Goal: Navigation & Orientation: Find specific page/section

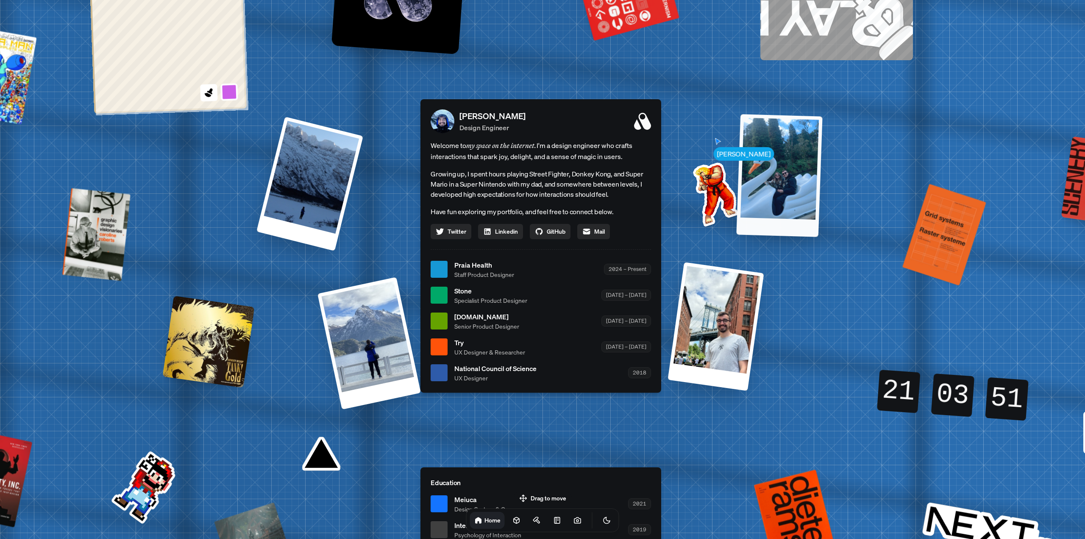
click at [758, 160] on div at bounding box center [779, 175] width 86 height 123
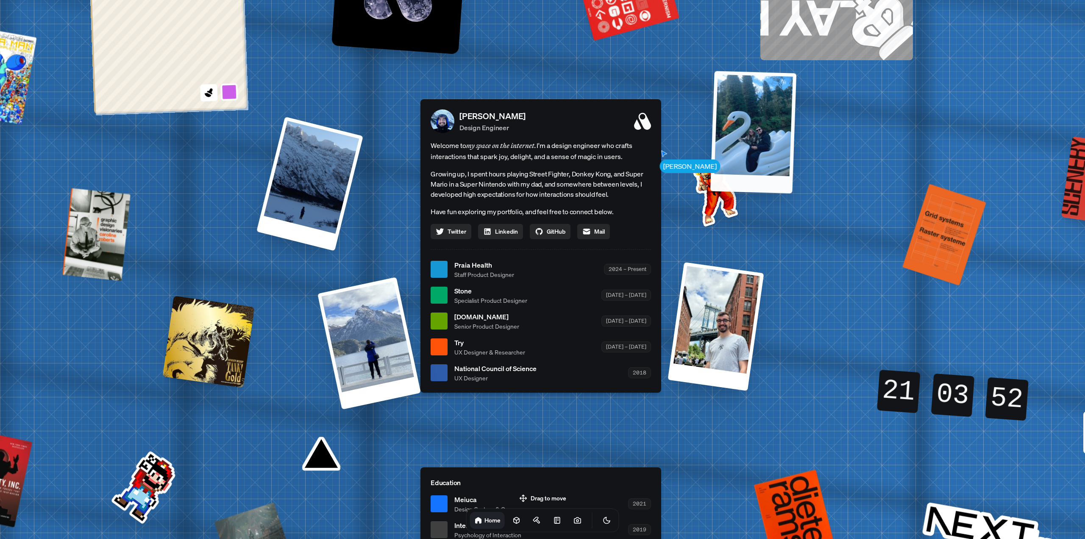
drag, startPoint x: 799, startPoint y: 212, endPoint x: 772, endPoint y: 170, distance: 50.6
click at [772, 170] on div at bounding box center [754, 132] width 86 height 123
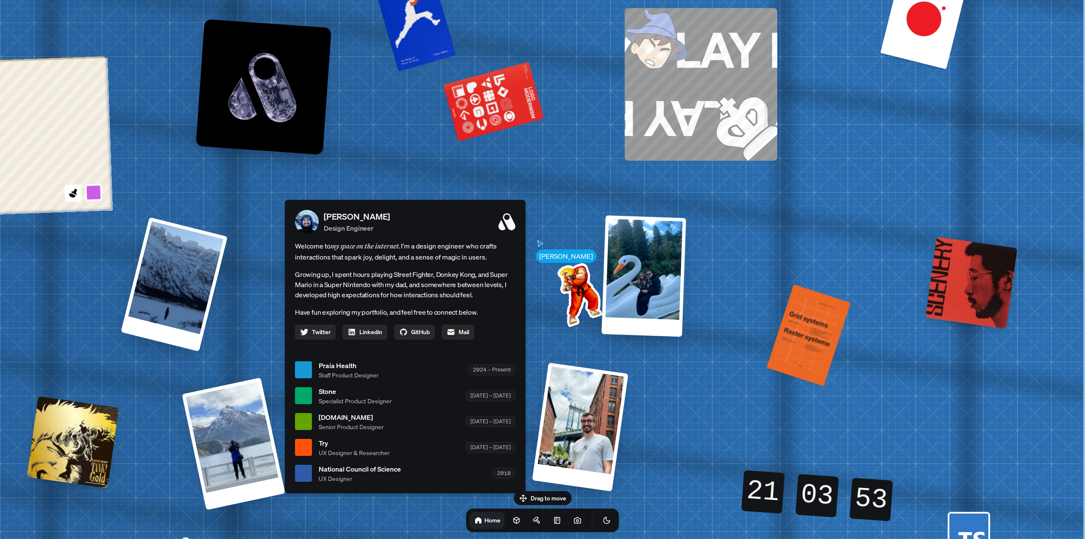
drag, startPoint x: 945, startPoint y: 260, endPoint x: 584, endPoint y: 361, distance: 374.9
click at [584, 361] on div "[PERSON_NAME] [PERSON_NAME] Design Engineer Welcome to my space on the internet…" at bounding box center [407, 370] width 1269 height 1111
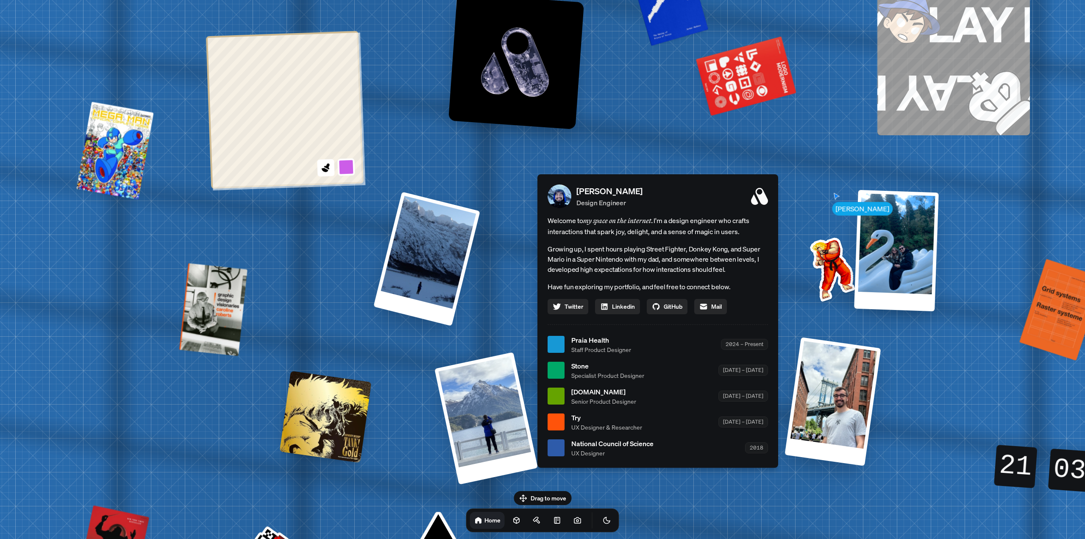
drag, startPoint x: 495, startPoint y: 177, endPoint x: 747, endPoint y: 152, distance: 253.1
click at [747, 152] on div "[PERSON_NAME] [PERSON_NAME] Design Engineer Welcome to my space on the internet…" at bounding box center [659, 344] width 1269 height 1111
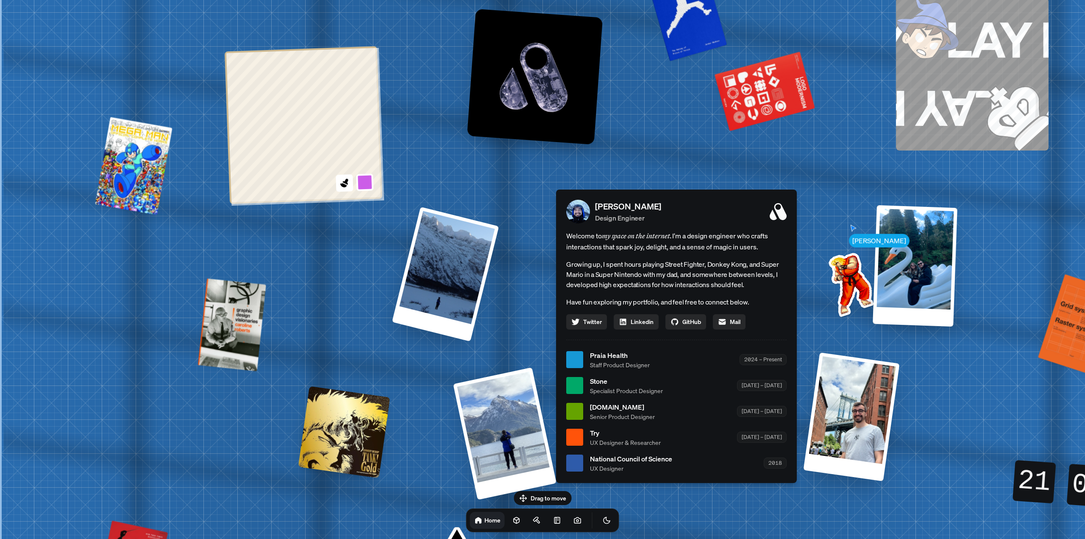
drag, startPoint x: 297, startPoint y: 307, endPoint x: 426, endPoint y: 310, distance: 128.5
click at [414, 321] on div "[PERSON_NAME] [PERSON_NAME] Design Engineer Welcome to my space on the internet…" at bounding box center [678, 360] width 1269 height 1111
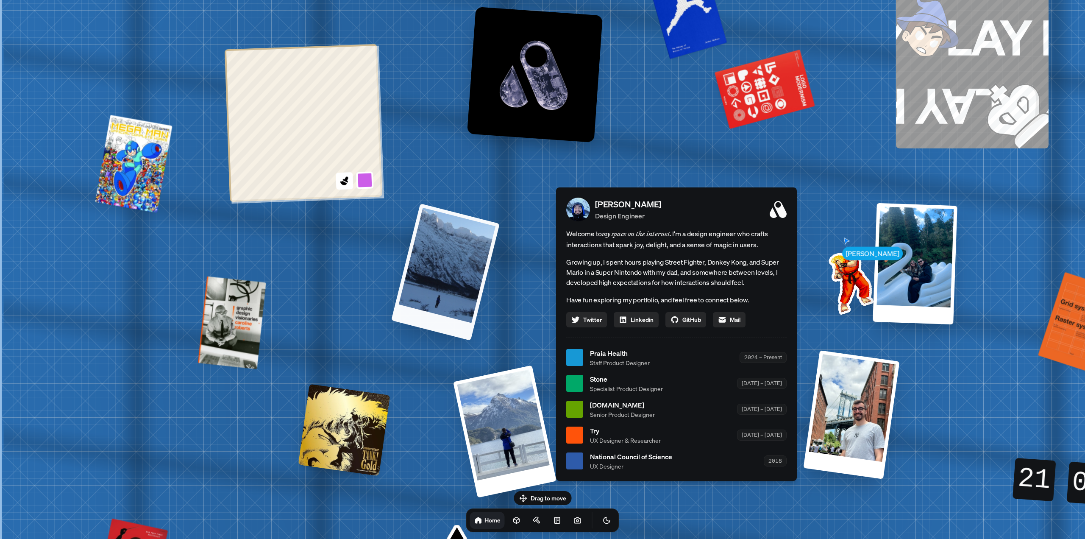
click at [423, 278] on div at bounding box center [445, 271] width 109 height 137
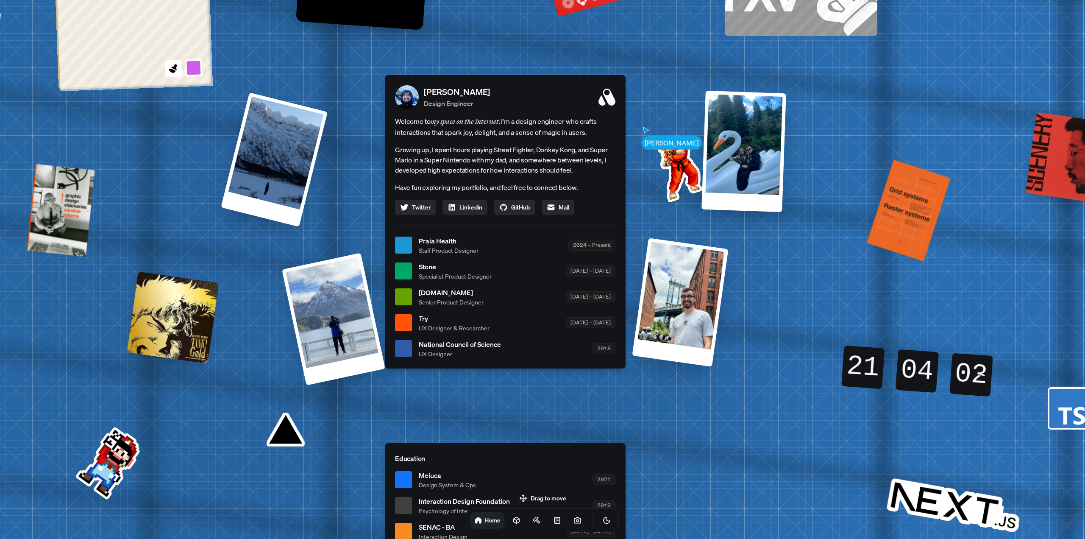
drag, startPoint x: 237, startPoint y: 252, endPoint x: 205, endPoint y: 234, distance: 36.7
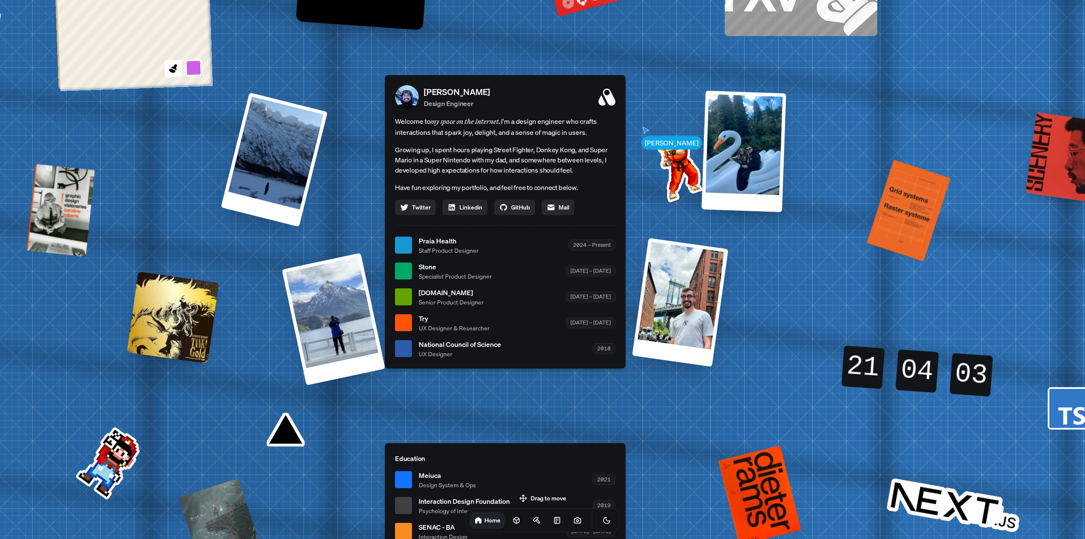
click at [205, 234] on div "[PERSON_NAME] [PERSON_NAME] Design Engineer Welcome to my space on the internet…" at bounding box center [507, 245] width 1269 height 1111
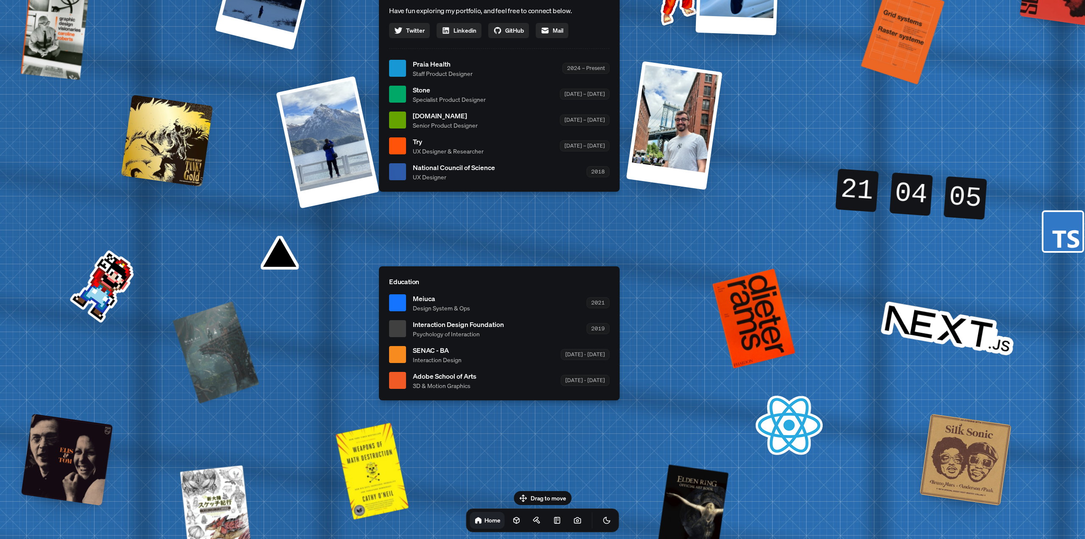
drag, startPoint x: 451, startPoint y: 364, endPoint x: 445, endPoint y: 187, distance: 176.9
click at [445, 187] on div "[PERSON_NAME] Design Engineer Welcome to my space on the internet. I'm a design…" at bounding box center [499, 44] width 241 height 293
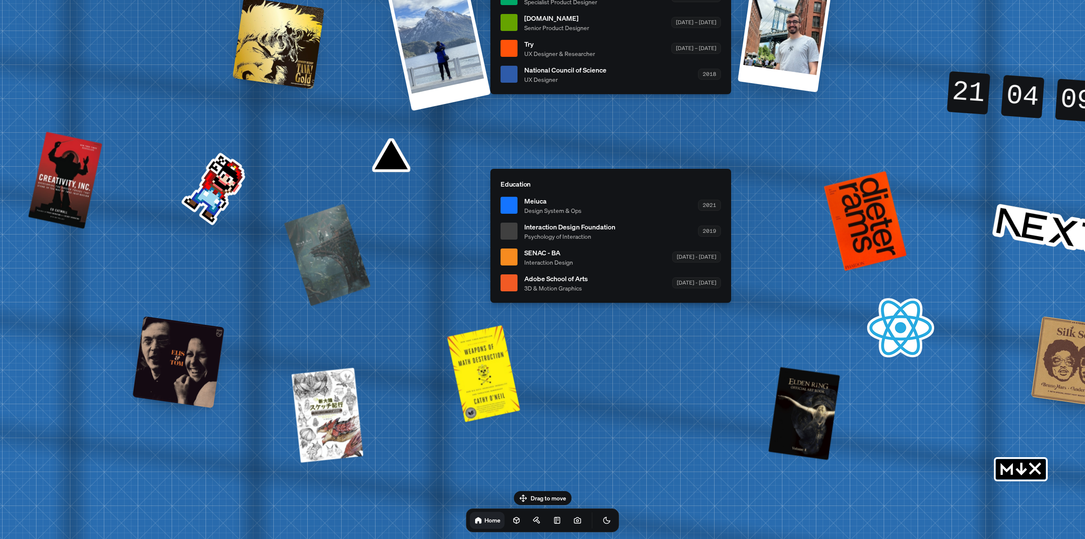
drag, startPoint x: 279, startPoint y: 335, endPoint x: 390, endPoint y: 238, distance: 148.1
drag, startPoint x: 200, startPoint y: 198, endPoint x: 208, endPoint y: 226, distance: 29.2
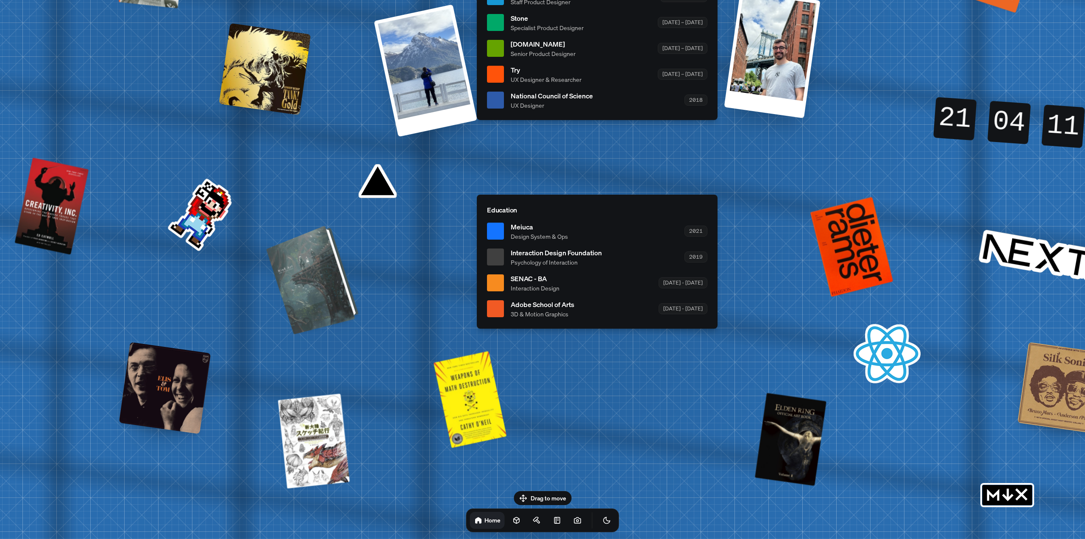
drag, startPoint x: 315, startPoint y: 288, endPoint x: 304, endPoint y: 294, distance: 12.5
click at [304, 294] on div at bounding box center [314, 278] width 86 height 105
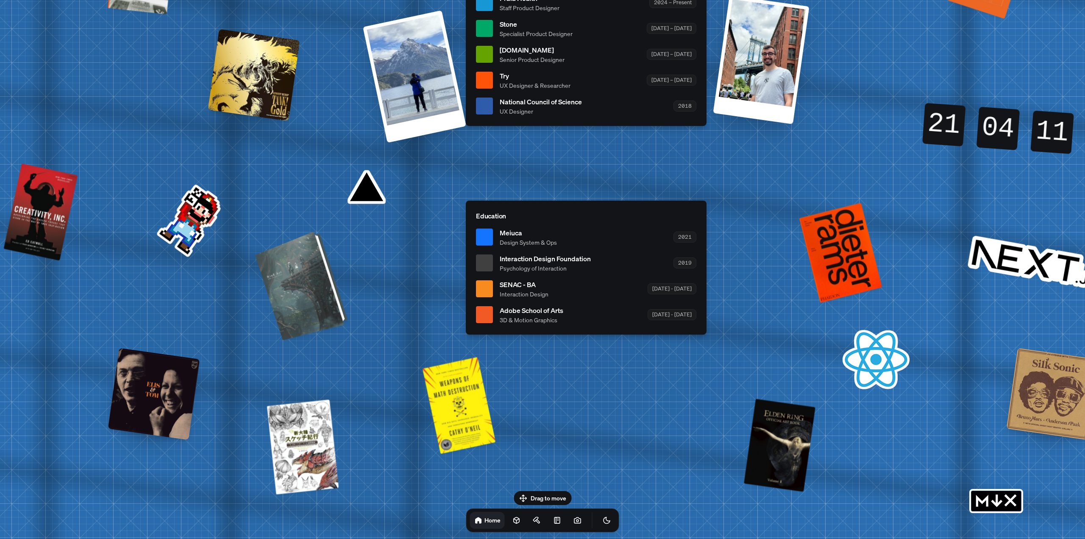
click at [321, 305] on div at bounding box center [303, 284] width 86 height 105
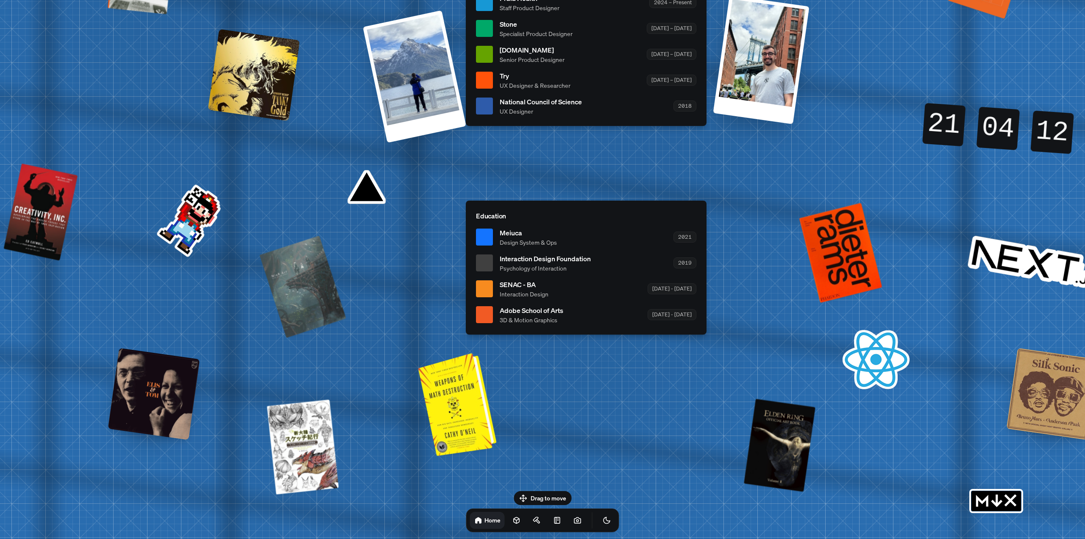
click at [458, 403] on div at bounding box center [459, 403] width 72 height 99
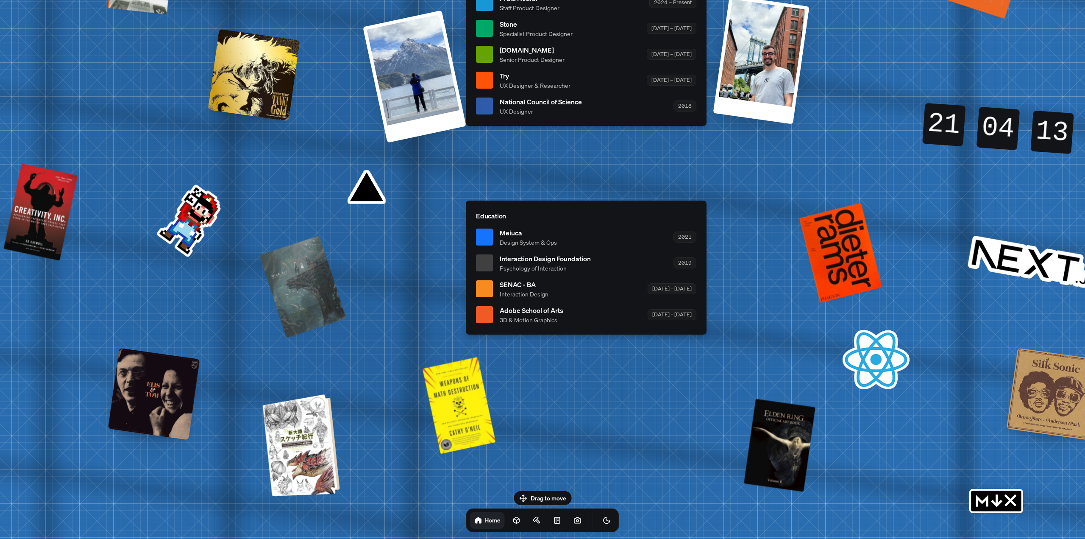
click at [296, 451] on div at bounding box center [303, 445] width 70 height 98
click at [167, 410] on div at bounding box center [154, 394] width 92 height 92
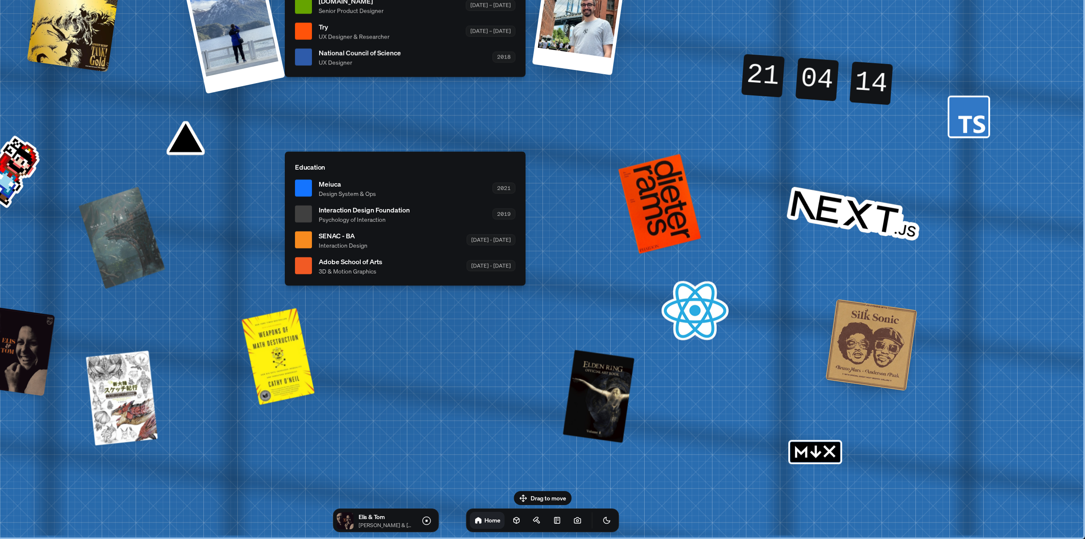
drag, startPoint x: 549, startPoint y: 404, endPoint x: 346, endPoint y: 344, distance: 211.7
click at [602, 379] on div at bounding box center [598, 397] width 70 height 95
click at [803, 453] on rect "MDX" at bounding box center [816, 452] width 50 height 20
click at [831, 454] on icon "MDX" at bounding box center [829, 451] width 11 height 11
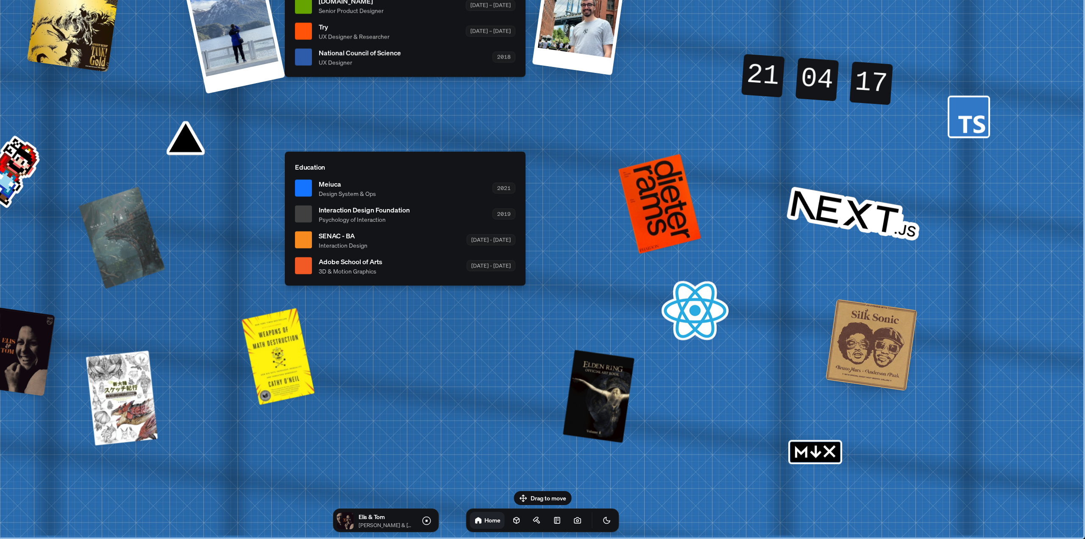
drag, startPoint x: 868, startPoint y: 331, endPoint x: 847, endPoint y: 325, distance: 22.4
click at [866, 330] on div at bounding box center [872, 345] width 92 height 92
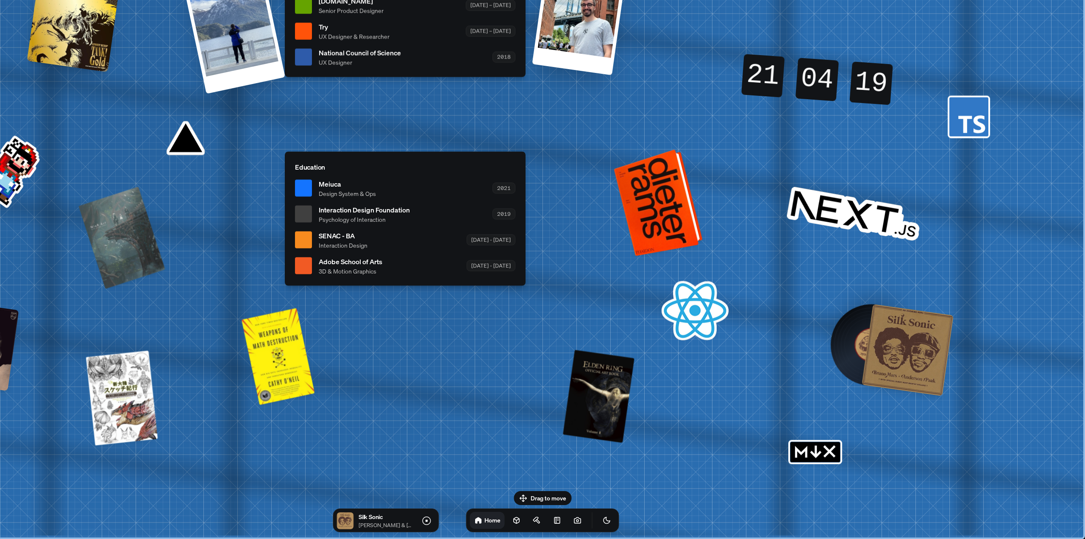
click at [654, 212] on div at bounding box center [660, 202] width 82 height 103
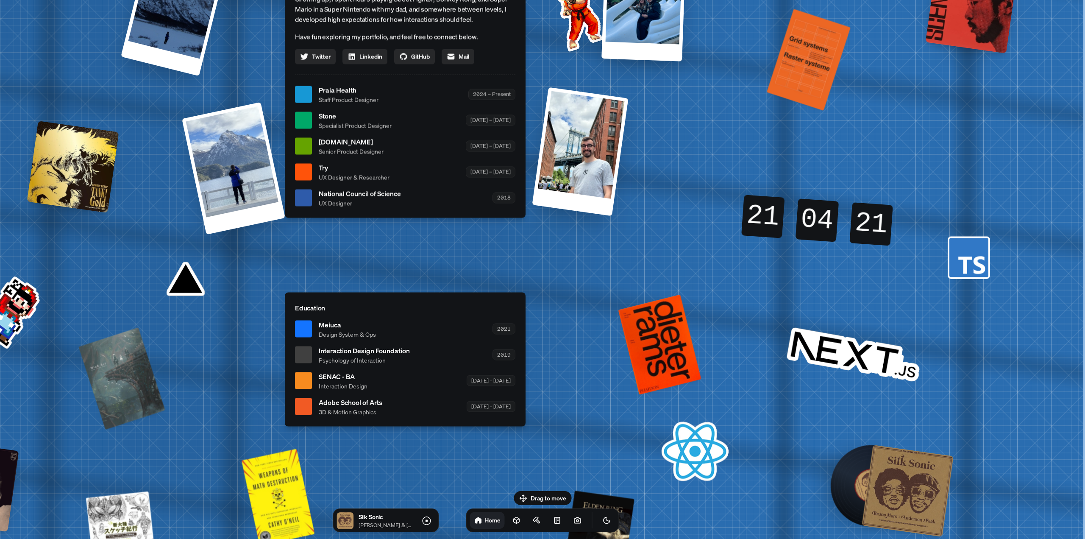
drag, startPoint x: 768, startPoint y: 145, endPoint x: 657, endPoint y: 263, distance: 162.3
click at [657, 263] on div "[PERSON_NAME] [PERSON_NAME] Design Engineer Welcome to my space on the internet…" at bounding box center [407, 94] width 1269 height 1111
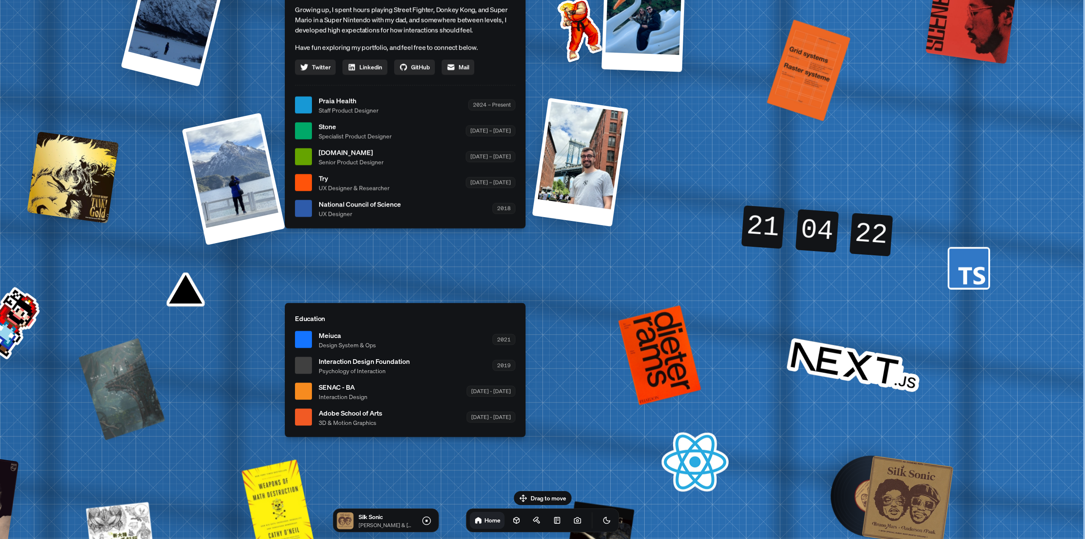
click at [811, 234] on div "04" at bounding box center [817, 230] width 43 height 43
click at [980, 275] on icon at bounding box center [972, 276] width 27 height 18
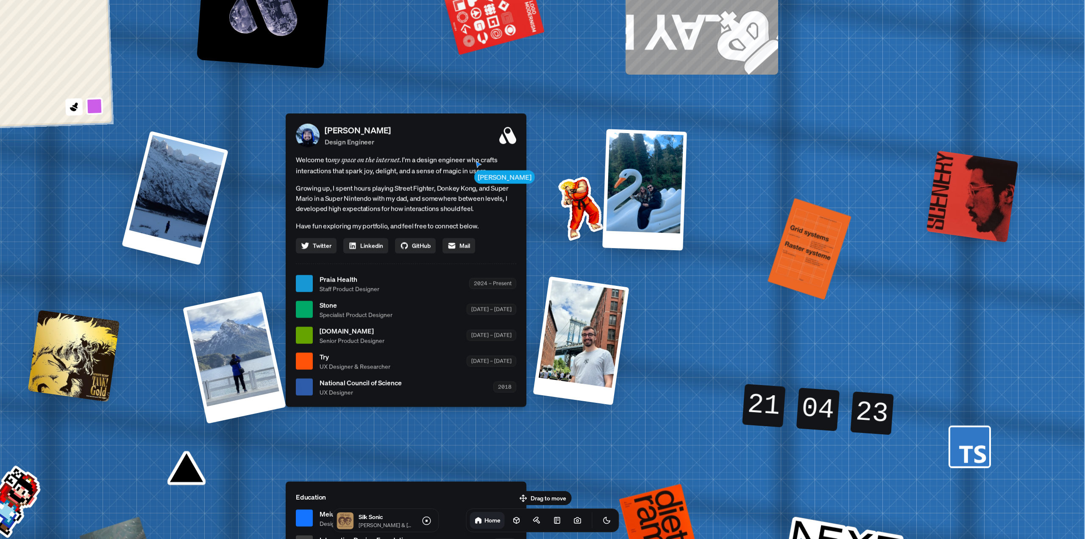
drag, startPoint x: 914, startPoint y: 170, endPoint x: 913, endPoint y: 334, distance: 164.5
click at [915, 334] on div "[PERSON_NAME] [PERSON_NAME] Design Engineer Welcome to my space on the internet…" at bounding box center [408, 283] width 1269 height 1111
click at [580, 373] on div at bounding box center [581, 340] width 98 height 131
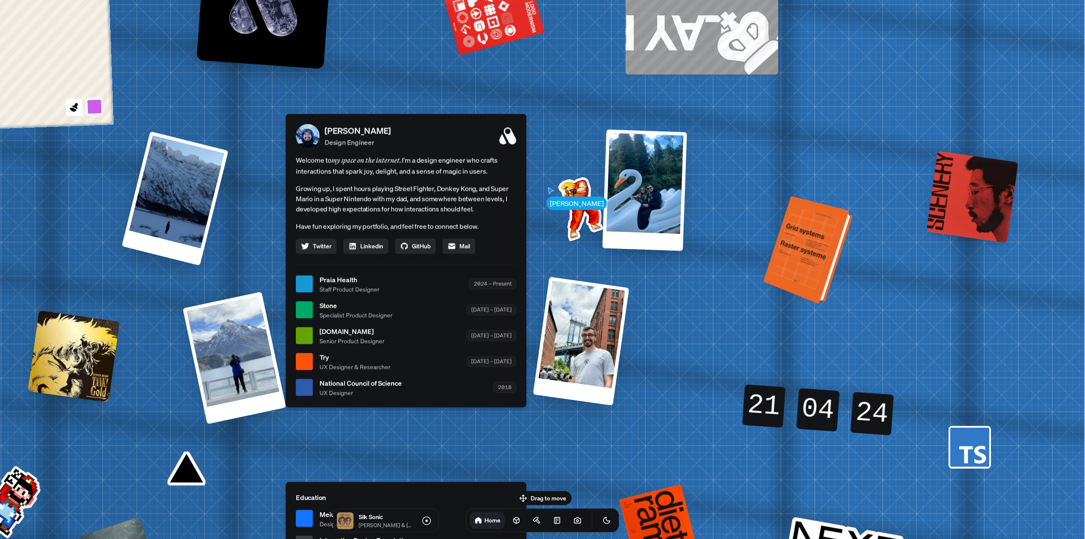
click at [806, 243] on div at bounding box center [809, 251] width 83 height 104
drag, startPoint x: 977, startPoint y: 201, endPoint x: 886, endPoint y: 218, distance: 92.9
click at [974, 202] on div at bounding box center [973, 197] width 92 height 92
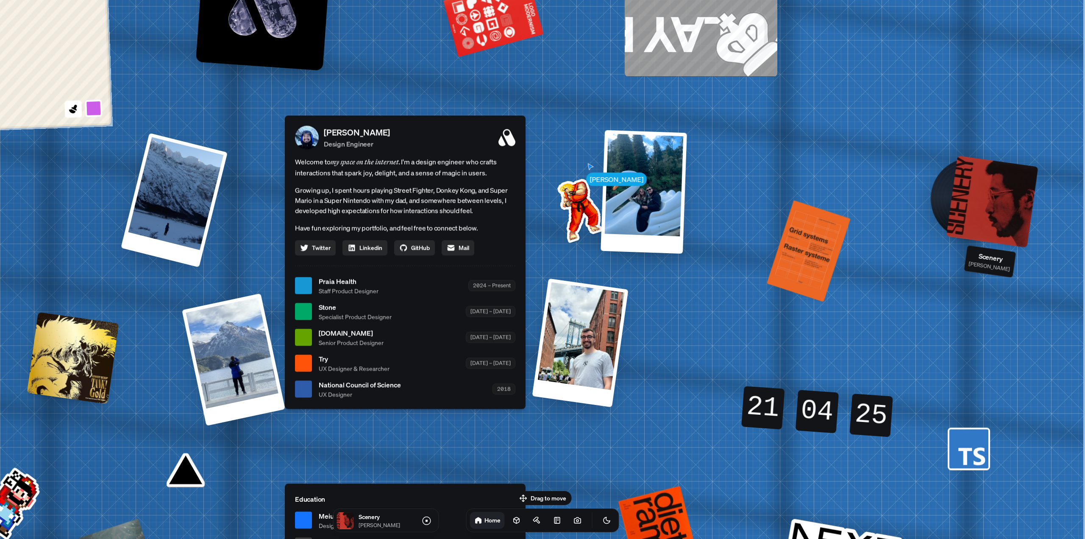
click at [642, 231] on div at bounding box center [644, 191] width 86 height 123
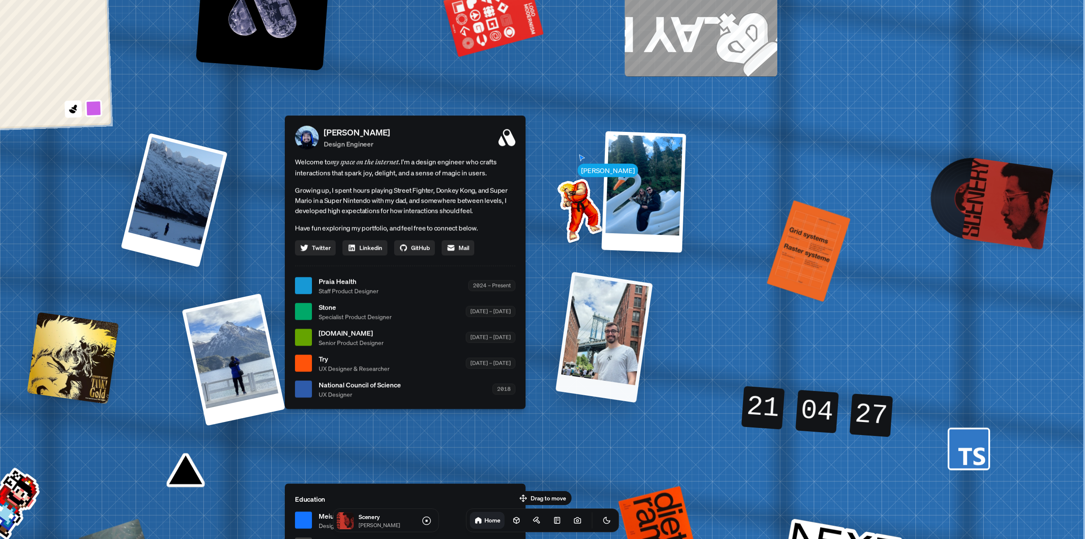
drag, startPoint x: 626, startPoint y: 301, endPoint x: 779, endPoint y: 233, distance: 167.6
click at [779, 233] on div "[PERSON_NAME] [PERSON_NAME] Design Engineer Welcome to my space on the internet…" at bounding box center [407, 285] width 1269 height 1111
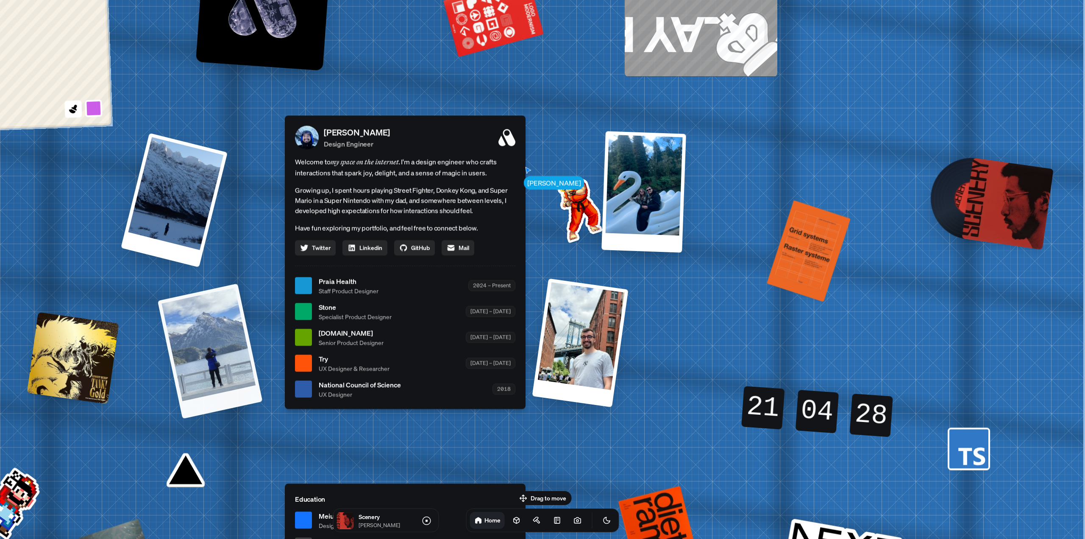
drag, startPoint x: 255, startPoint y: 371, endPoint x: 201, endPoint y: 443, distance: 89.7
click at [196, 335] on div at bounding box center [233, 359] width 103 height 132
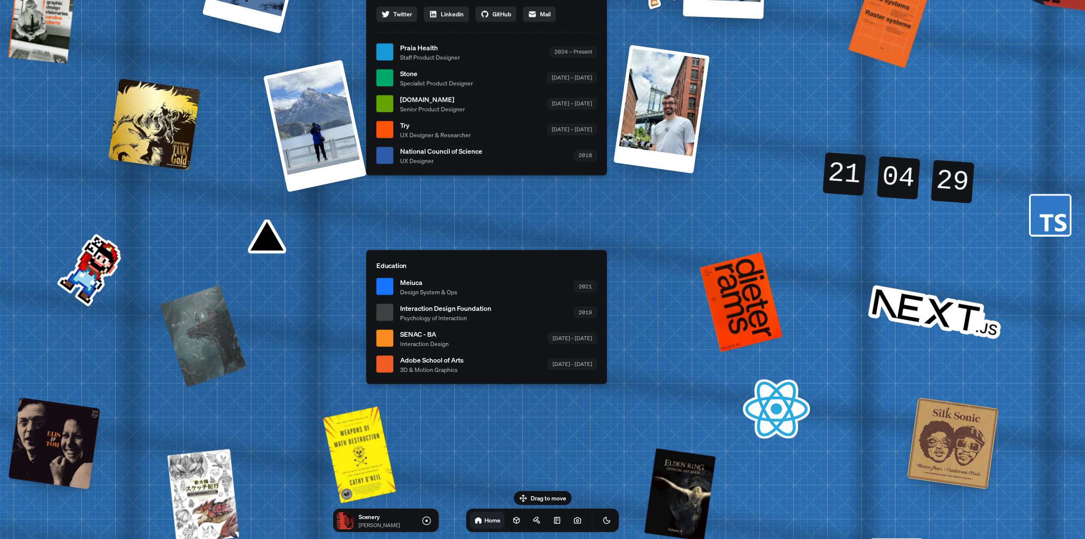
drag, startPoint x: 185, startPoint y: 474, endPoint x: 265, endPoint y: 240, distance: 247.2
click at [265, 240] on div "[PERSON_NAME] [PERSON_NAME] Design Engineer Welcome to my space on the internet…" at bounding box center [488, 52] width 1269 height 1111
click at [408, 285] on span "Meiuca" at bounding box center [428, 282] width 57 height 10
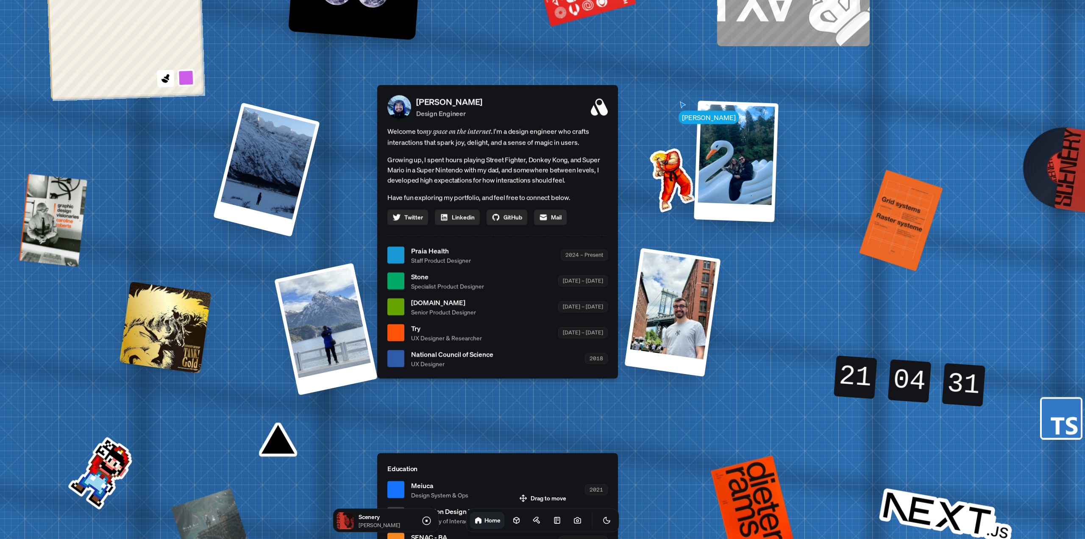
drag, startPoint x: 491, startPoint y: 278, endPoint x: 502, endPoint y: 421, distance: 143.2
click at [502, 421] on div "[PERSON_NAME] [PERSON_NAME] Design Engineer Welcome to my space on the internet…" at bounding box center [499, 255] width 1269 height 1111
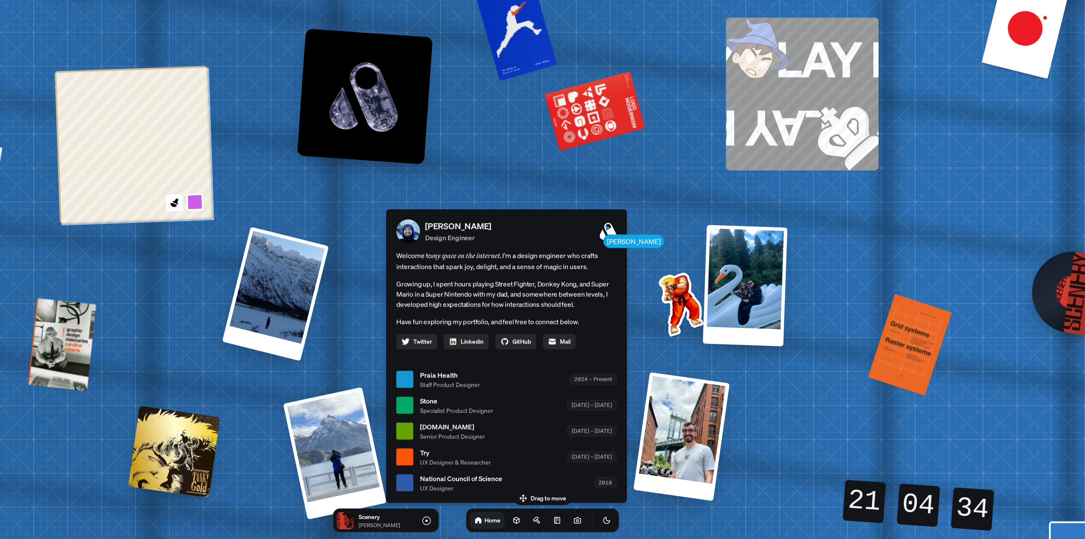
drag, startPoint x: 457, startPoint y: 128, endPoint x: 468, endPoint y: 243, distance: 115.0
click at [466, 243] on p "Design Engineer" at bounding box center [458, 237] width 66 height 10
click at [600, 252] on span "Welcome to my space on the internet. I'm a design engineer who crafts interacti…" at bounding box center [506, 261] width 220 height 22
click at [574, 262] on span "Welcome to my space on the internet. I'm a design engineer who crafts interacti…" at bounding box center [506, 261] width 220 height 22
click at [607, 230] on icon at bounding box center [608, 231] width 17 height 17
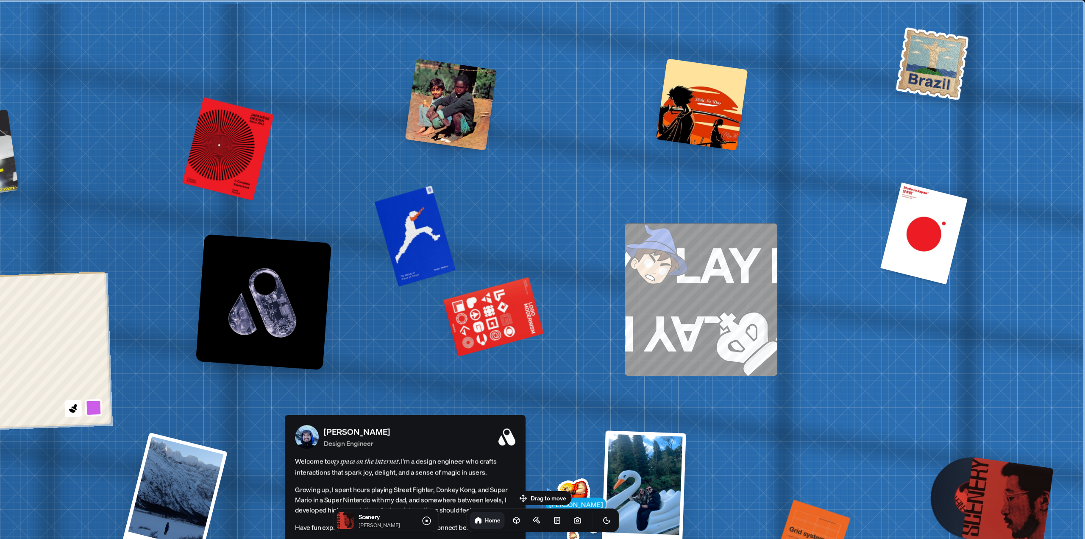
drag, startPoint x: 669, startPoint y: 162, endPoint x: 530, endPoint y: 442, distance: 312.7
click at [437, 108] on div at bounding box center [451, 105] width 92 height 92
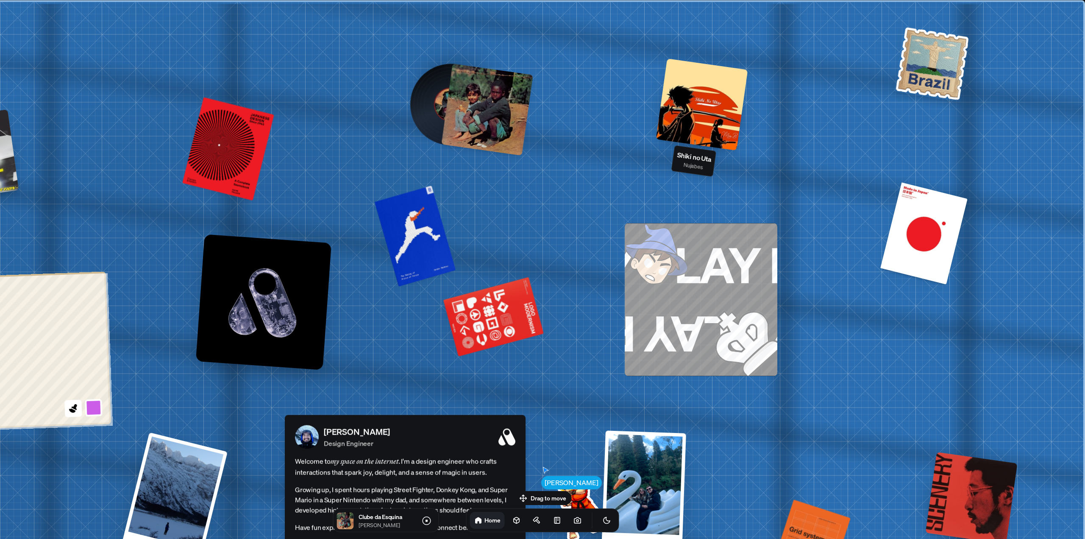
click at [695, 87] on div at bounding box center [702, 105] width 92 height 92
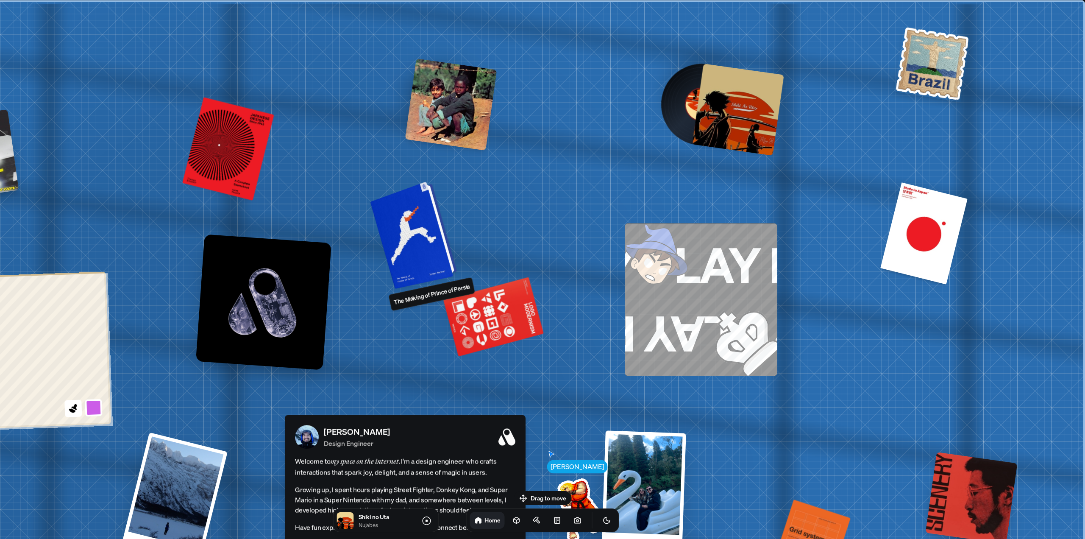
click at [405, 216] on div at bounding box center [415, 233] width 81 height 103
click at [422, 237] on div at bounding box center [415, 233] width 81 height 103
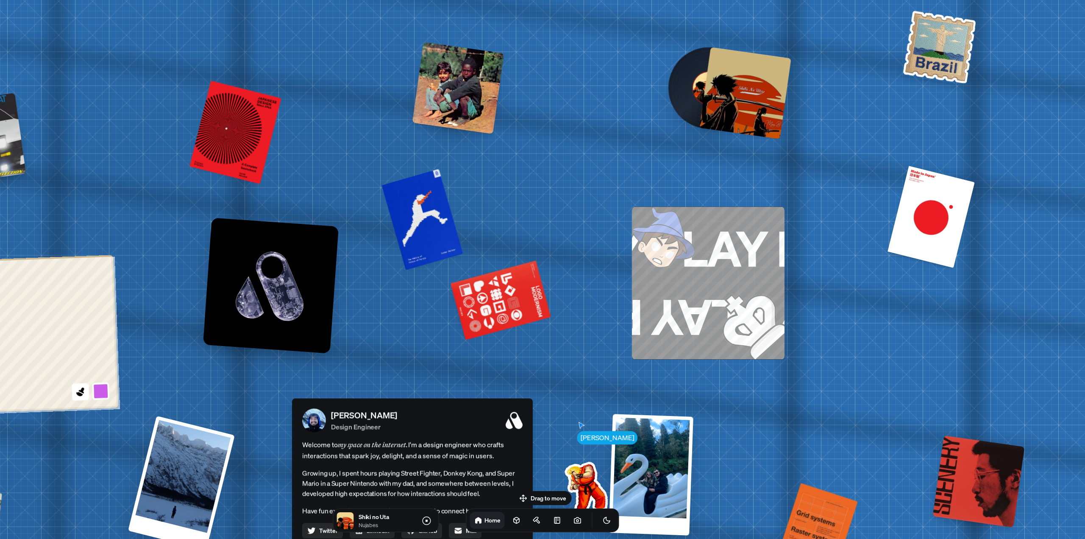
drag, startPoint x: 416, startPoint y: 334, endPoint x: 473, endPoint y: 105, distance: 236.0
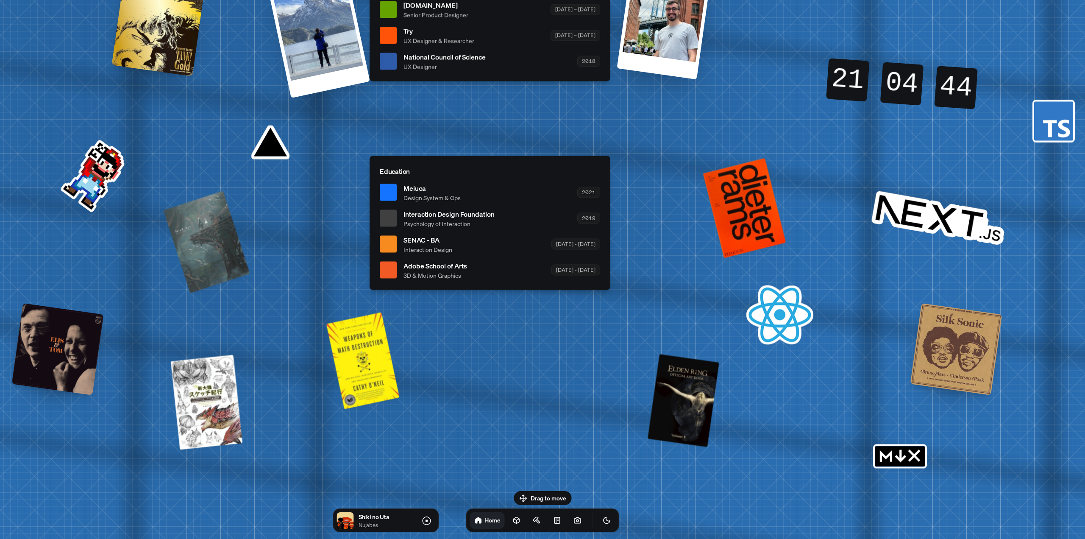
drag, startPoint x: 214, startPoint y: 326, endPoint x: 432, endPoint y: 317, distance: 217.7
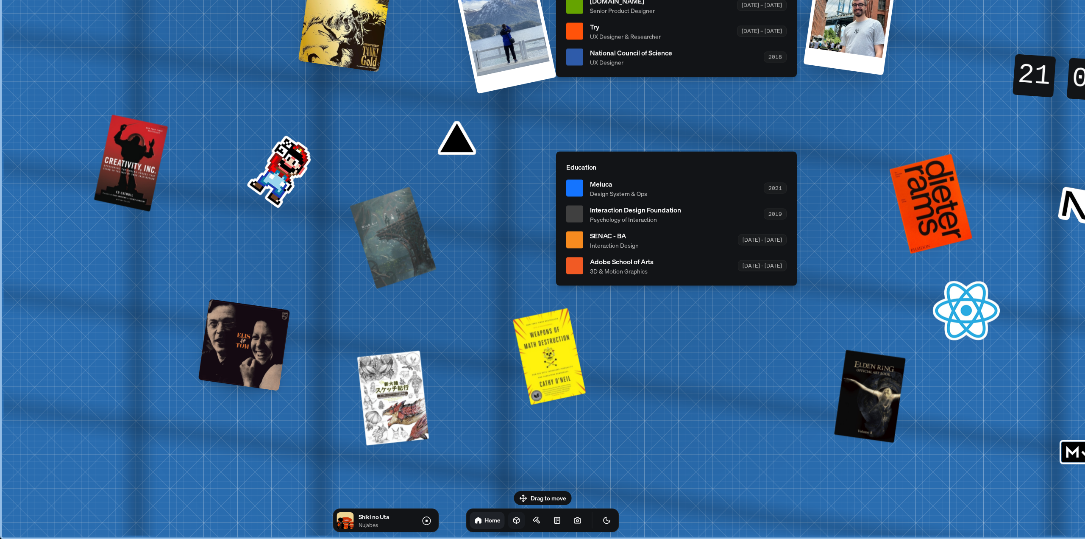
click at [513, 518] on icon at bounding box center [517, 520] width 8 height 8
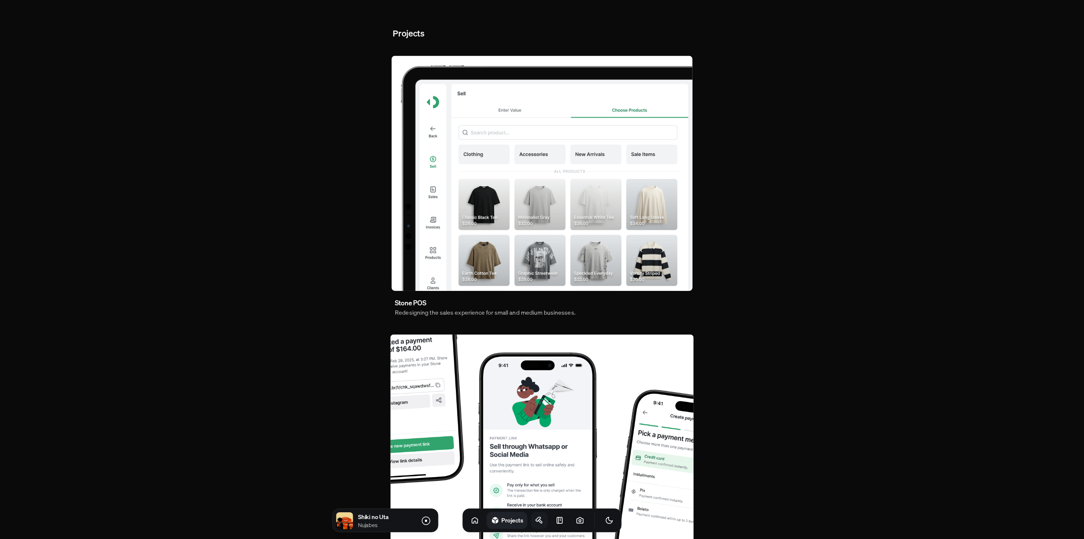
click at [535, 517] on icon at bounding box center [539, 520] width 8 height 8
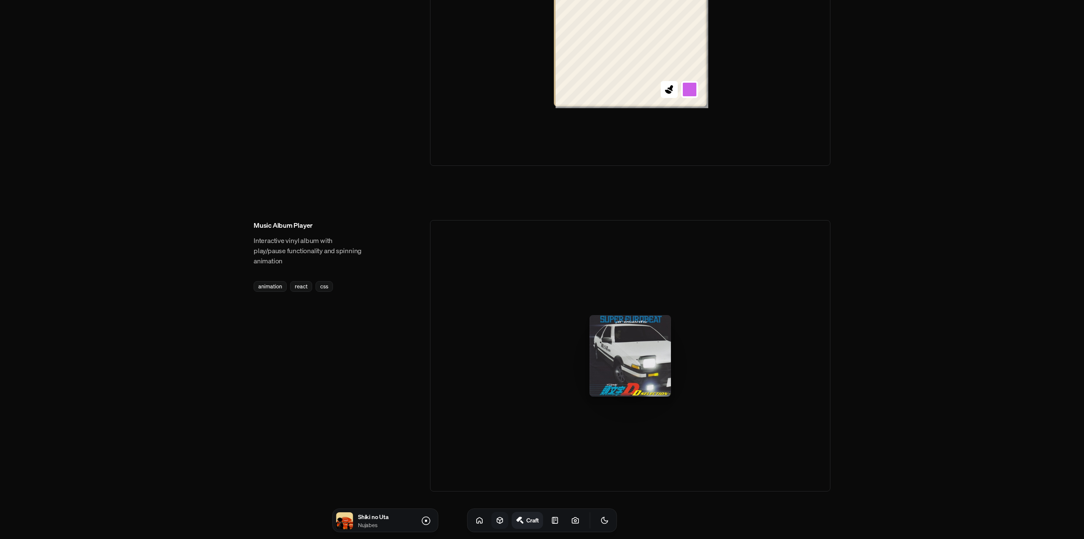
scroll to position [1123, 0]
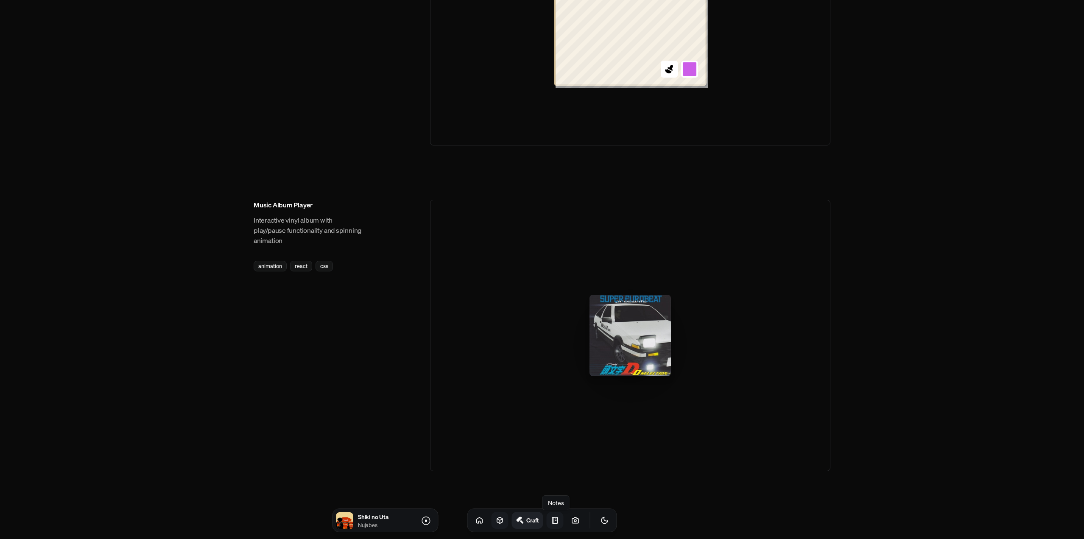
click at [551, 524] on icon at bounding box center [555, 520] width 8 height 8
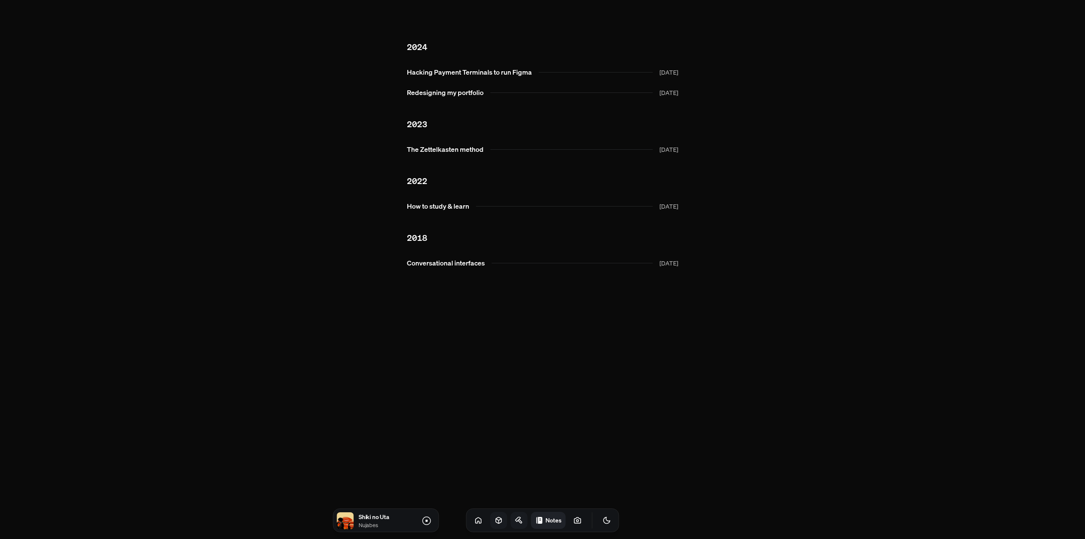
click at [579, 519] on div "Notes" at bounding box center [542, 520] width 153 height 24
click at [574, 521] on icon at bounding box center [578, 520] width 8 height 8
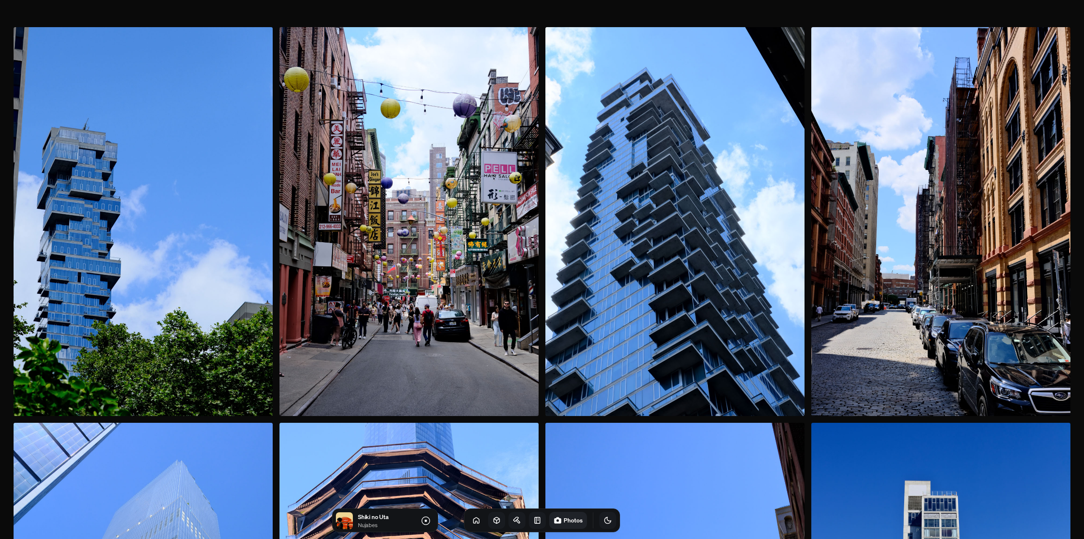
click at [603, 520] on icon "Toggle Theme" at bounding box center [607, 520] width 8 height 8
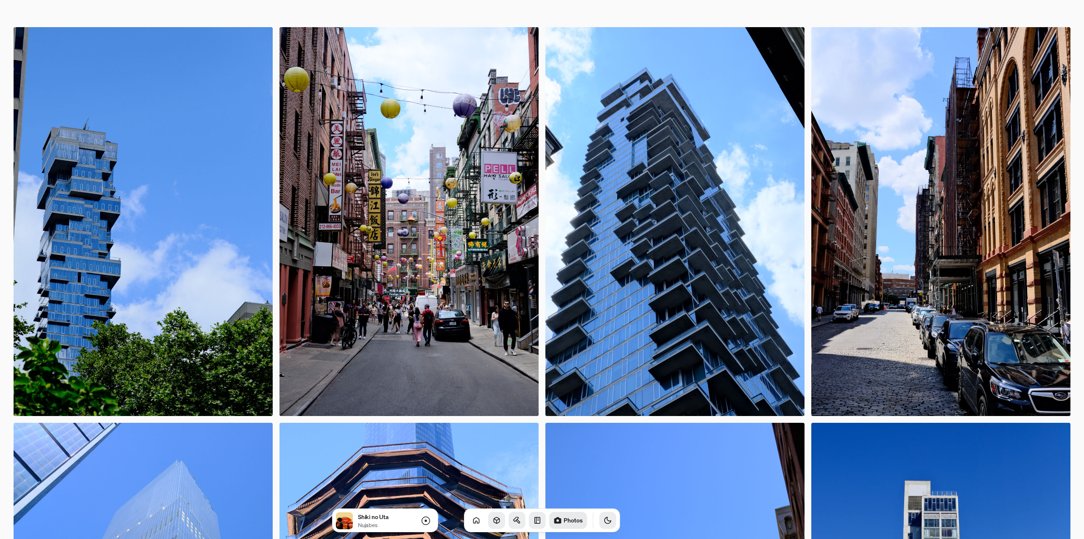
click at [603, 522] on icon "Toggle Theme" at bounding box center [607, 520] width 8 height 8
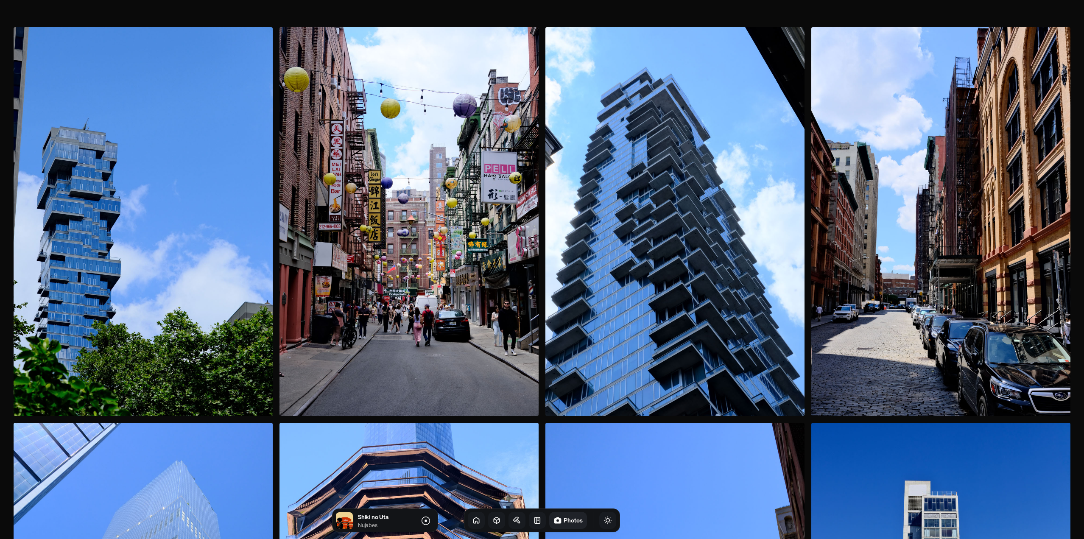
click at [472, 519] on icon at bounding box center [476, 520] width 8 height 8
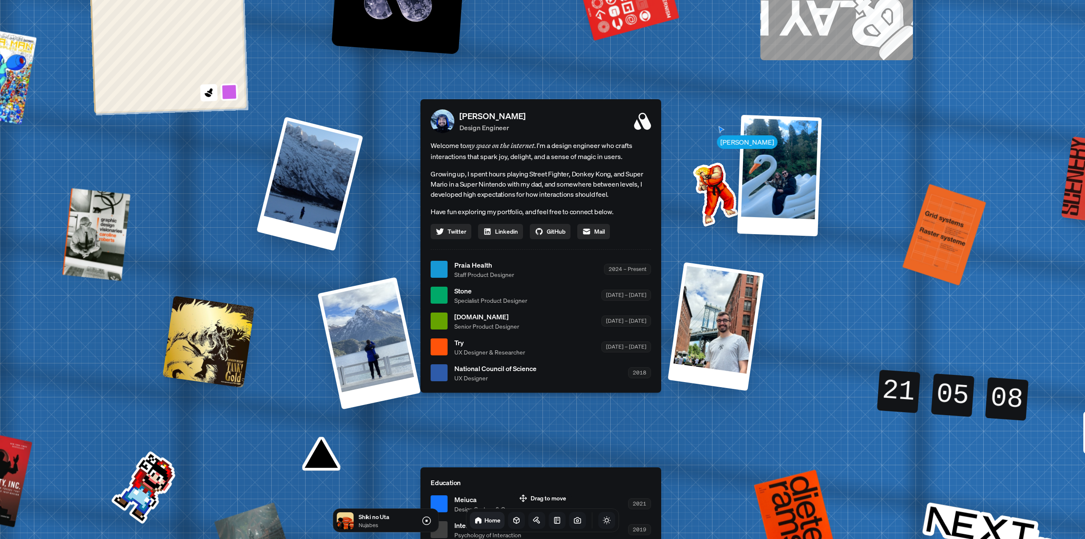
click at [477, 125] on p "Design Engineer" at bounding box center [493, 128] width 66 height 10
click at [475, 112] on p "[PERSON_NAME]" at bounding box center [493, 116] width 66 height 13
click at [446, 126] on img at bounding box center [443, 121] width 24 height 24
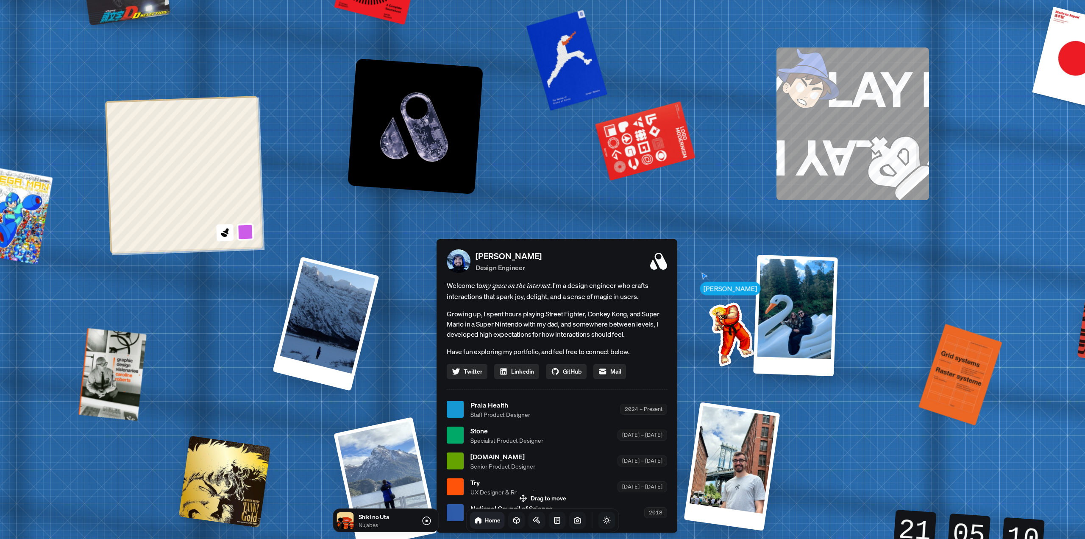
drag, startPoint x: 559, startPoint y: 166, endPoint x: 567, endPoint y: 282, distance: 116.0
click at [567, 282] on span "Welcome to my space on the internet. I'm a design engineer who crafts interacti…" at bounding box center [557, 291] width 220 height 22
